Goal: Task Accomplishment & Management: Manage account settings

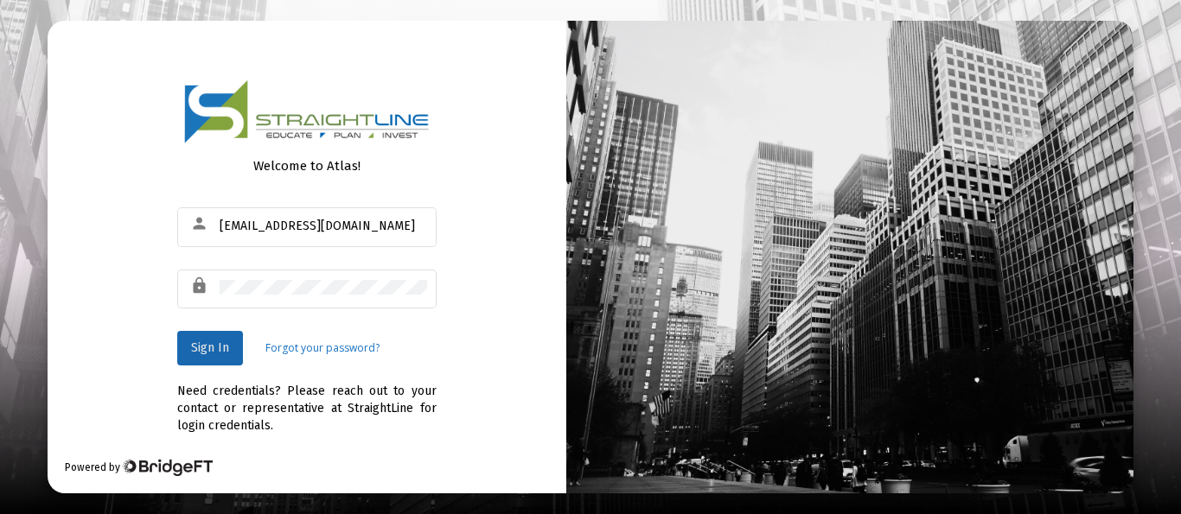
click at [225, 342] on span "Sign In" at bounding box center [210, 348] width 38 height 15
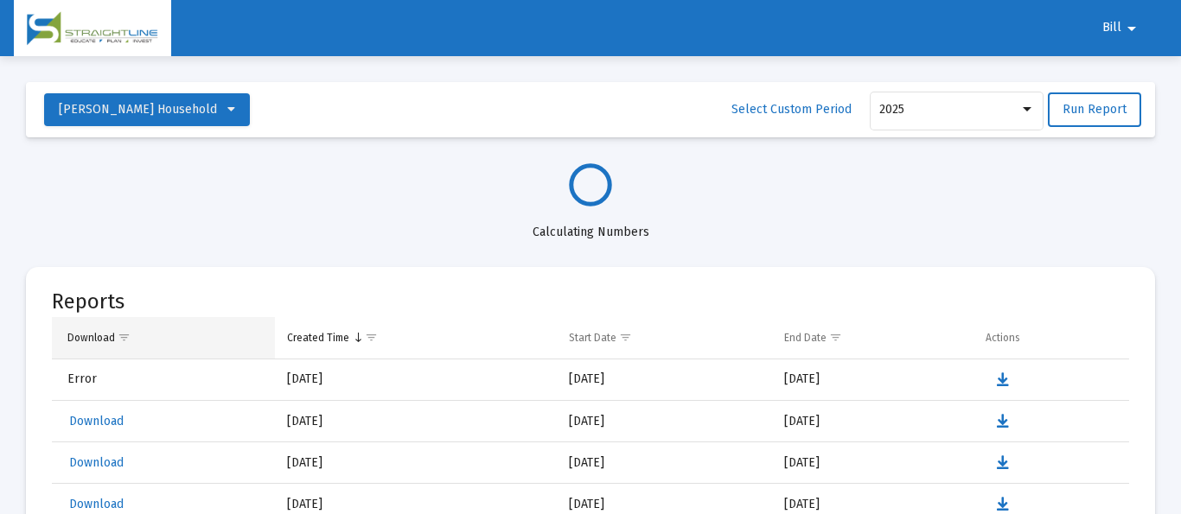
select select "View all"
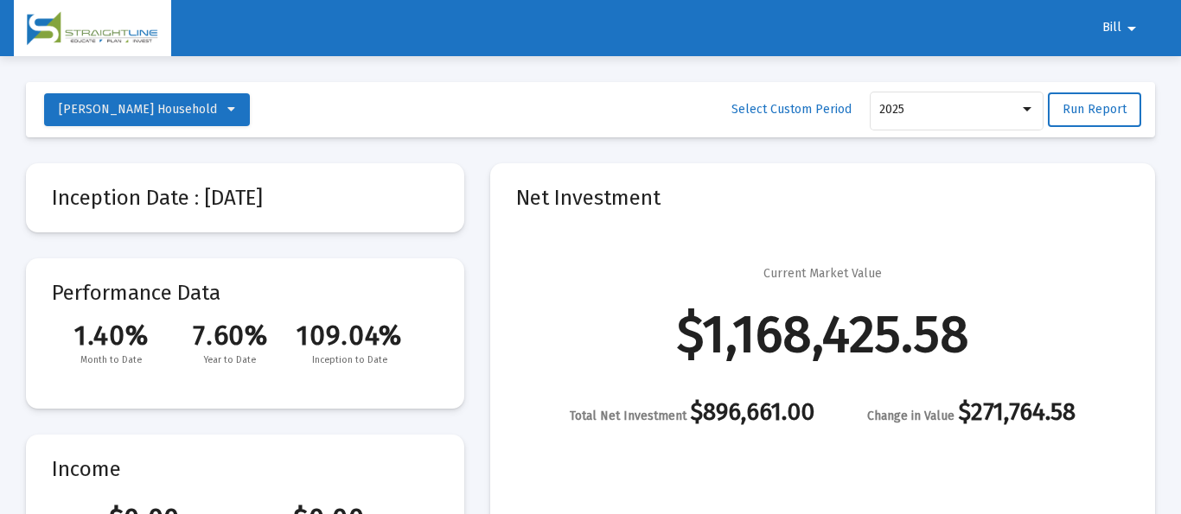
scroll to position [830, 0]
click at [1126, 30] on mat-icon "arrow_drop_down" at bounding box center [1131, 28] width 21 height 35
click at [1136, 81] on button "Logout" at bounding box center [1130, 73] width 97 height 41
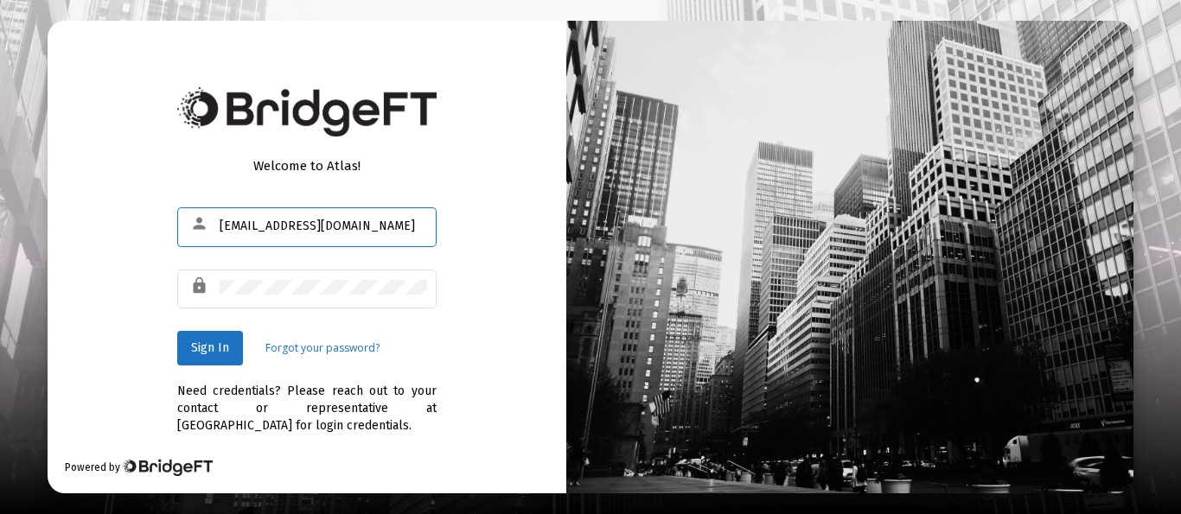
type input "[EMAIL_ADDRESS][DOMAIN_NAME]"
